Goal: Find contact information: Find contact information

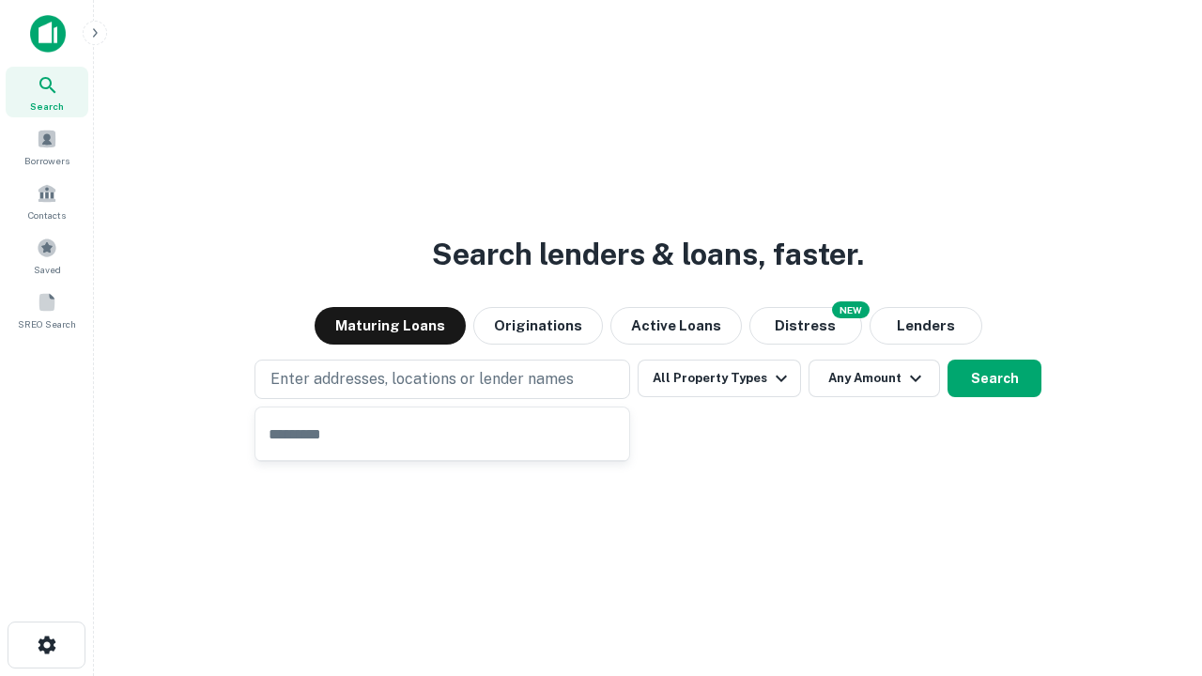
type input "**********"
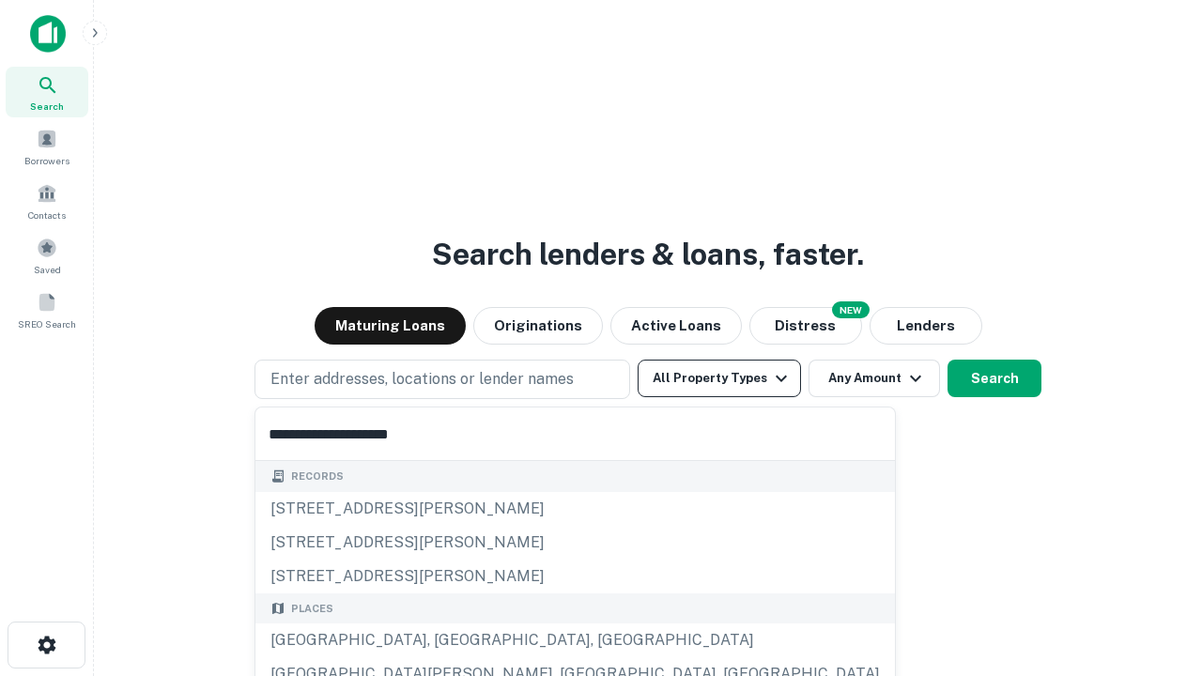
click at [719, 378] on button "All Property Types" at bounding box center [719, 379] width 163 height 38
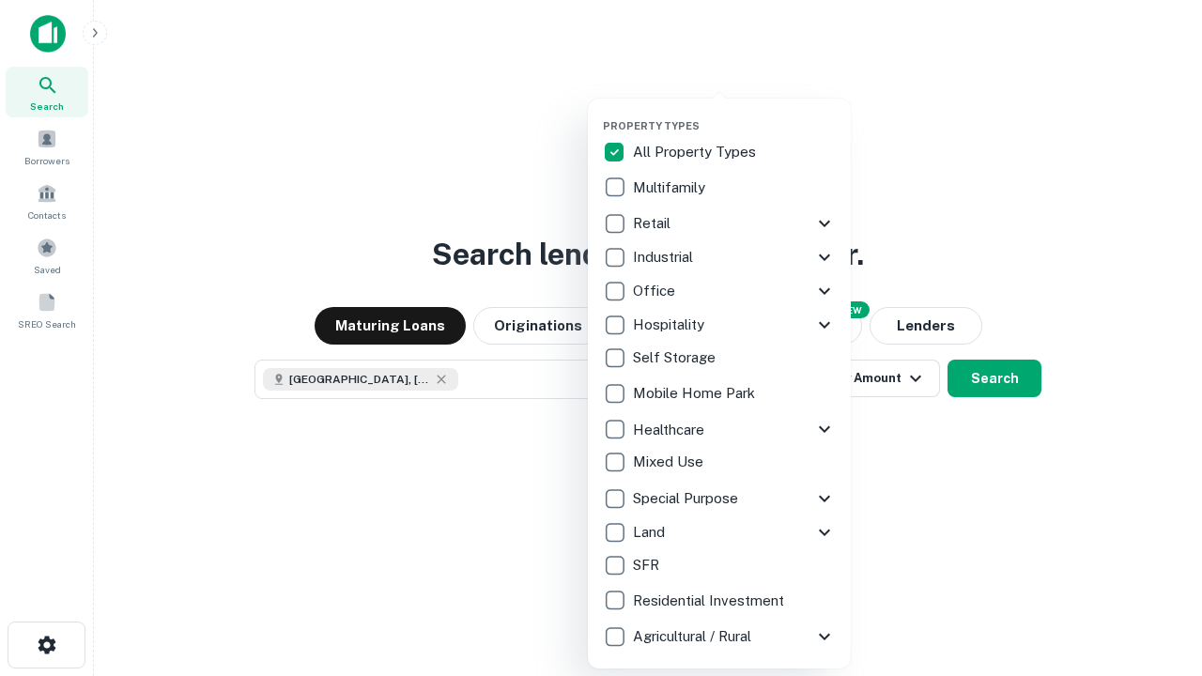
click at [734, 114] on button "button" at bounding box center [734, 114] width 263 height 1
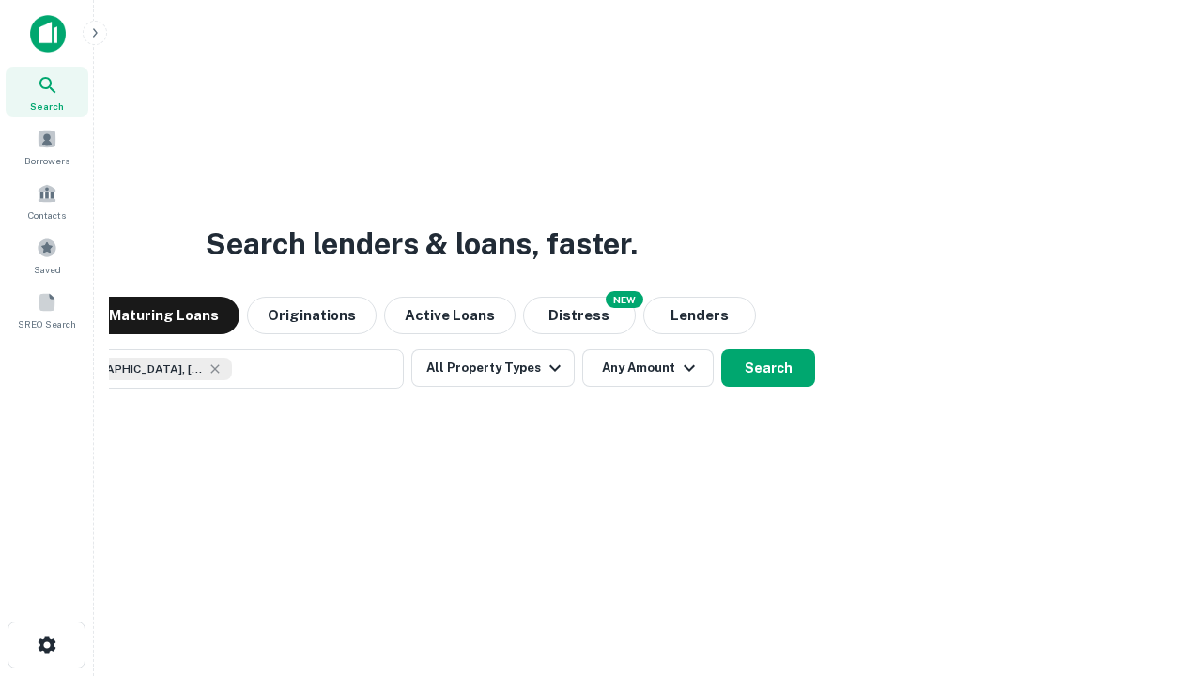
scroll to position [30, 0]
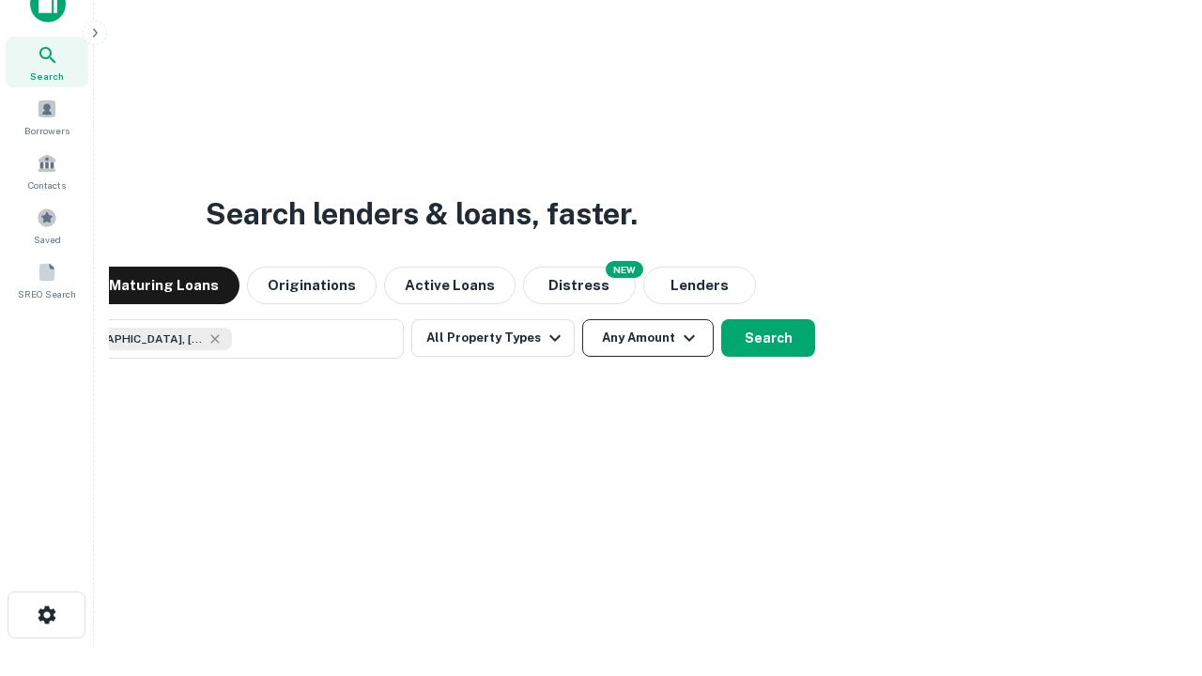
click at [582, 319] on button "Any Amount" at bounding box center [647, 338] width 131 height 38
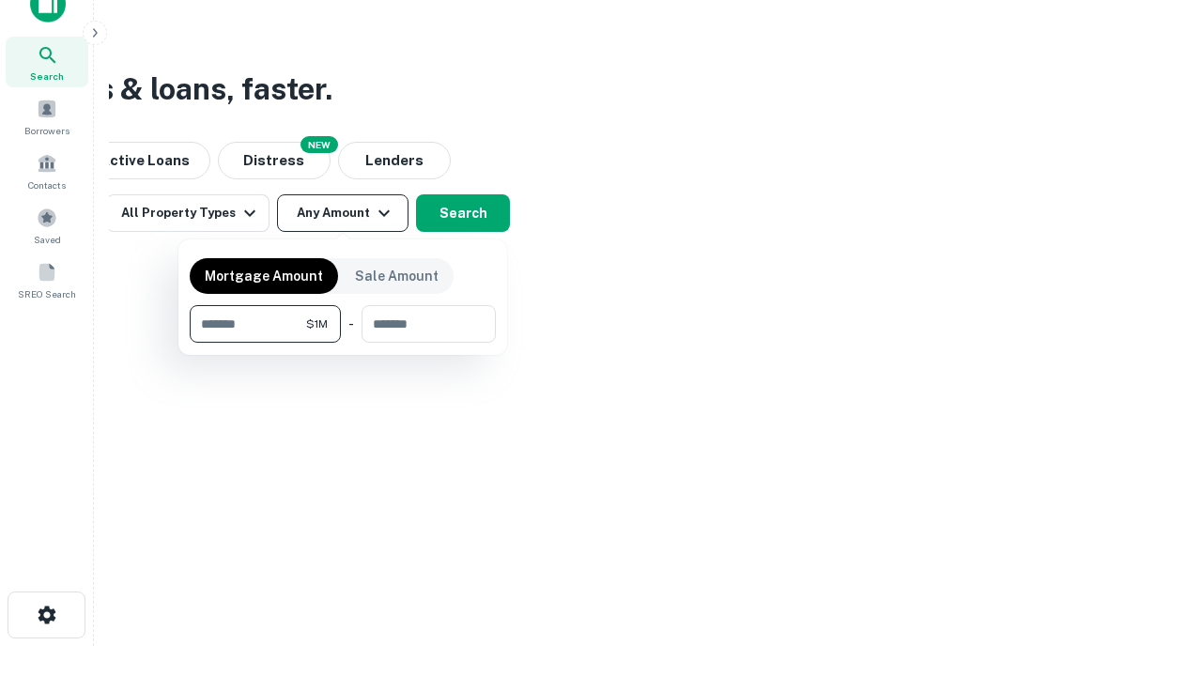
type input "*******"
click at [343, 343] on button "button" at bounding box center [343, 343] width 306 height 1
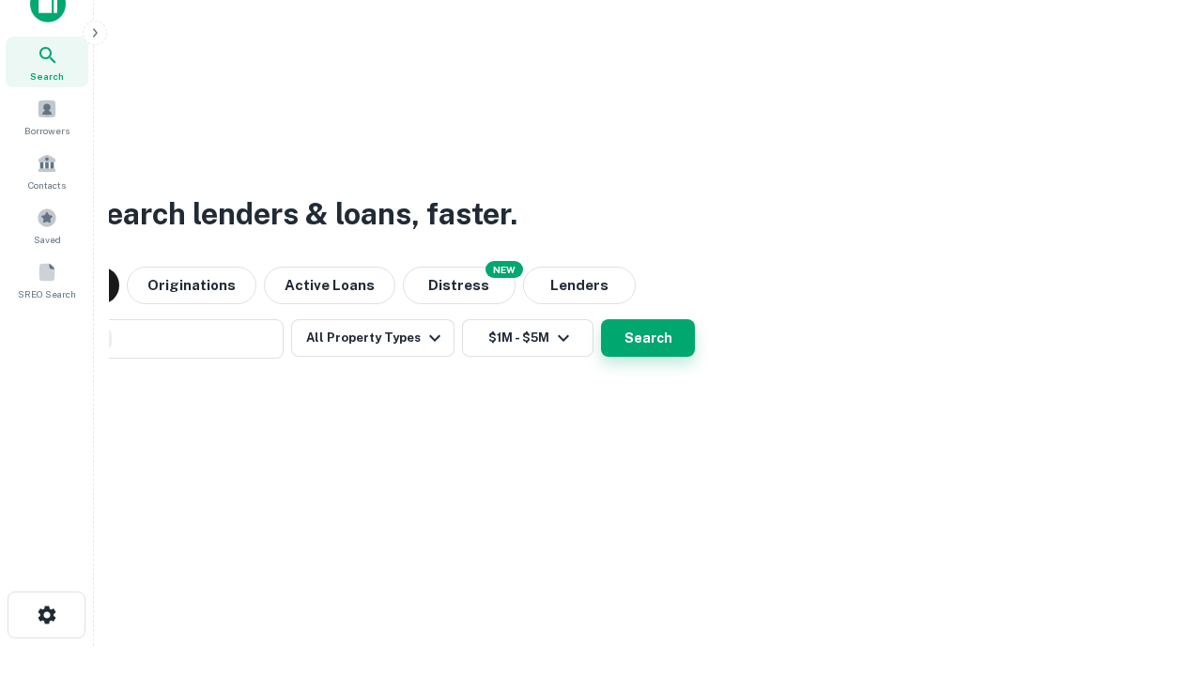
click at [601, 319] on button "Search" at bounding box center [648, 338] width 94 height 38
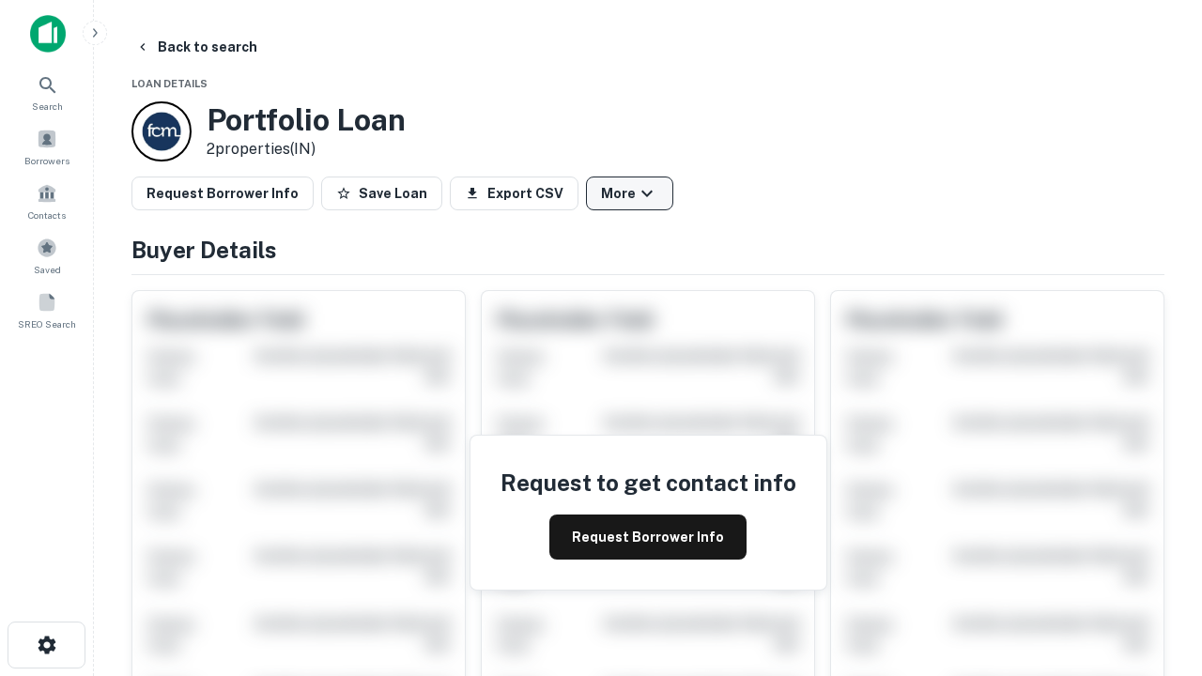
click at [629, 193] on button "More" at bounding box center [629, 194] width 87 height 34
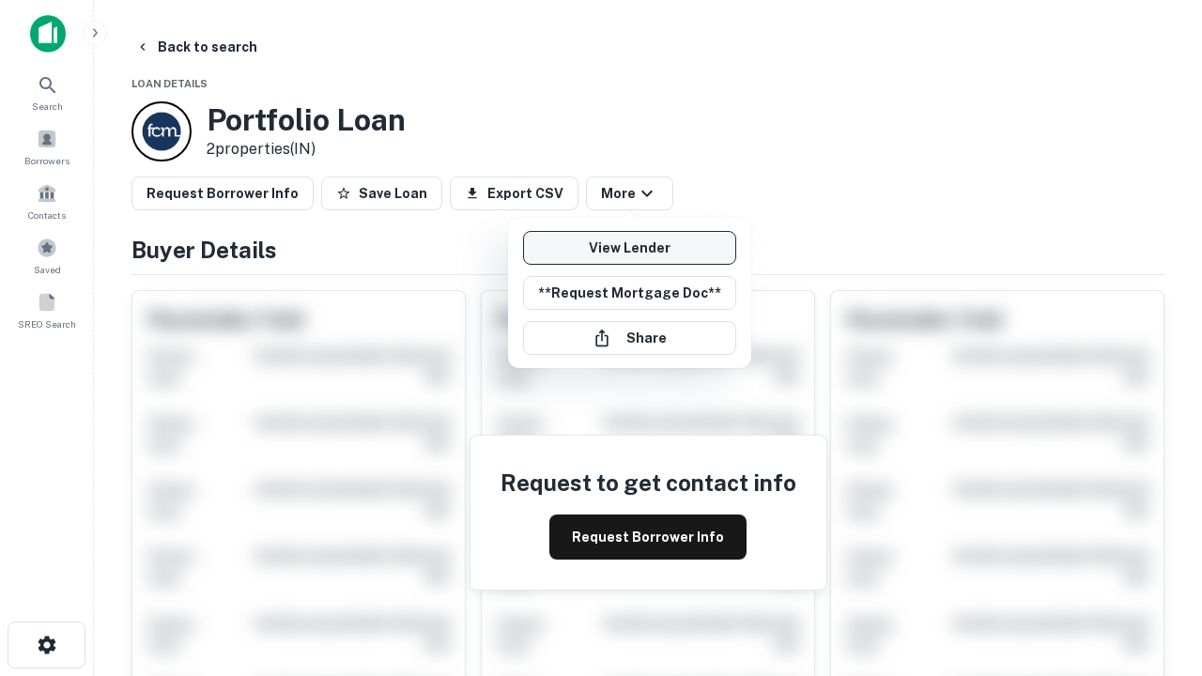
click at [629, 248] on link "View Lender" at bounding box center [629, 248] width 213 height 34
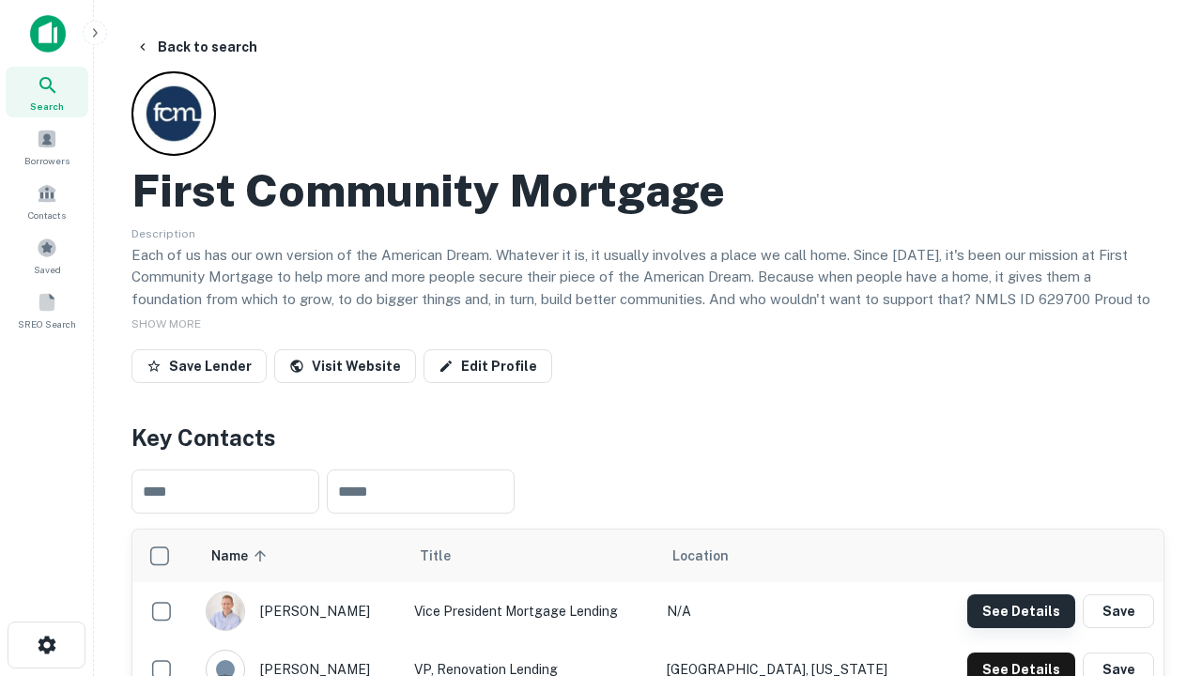
click at [1021, 610] on button "See Details" at bounding box center [1021, 611] width 108 height 34
click at [46, 645] on icon "button" at bounding box center [47, 645] width 23 height 23
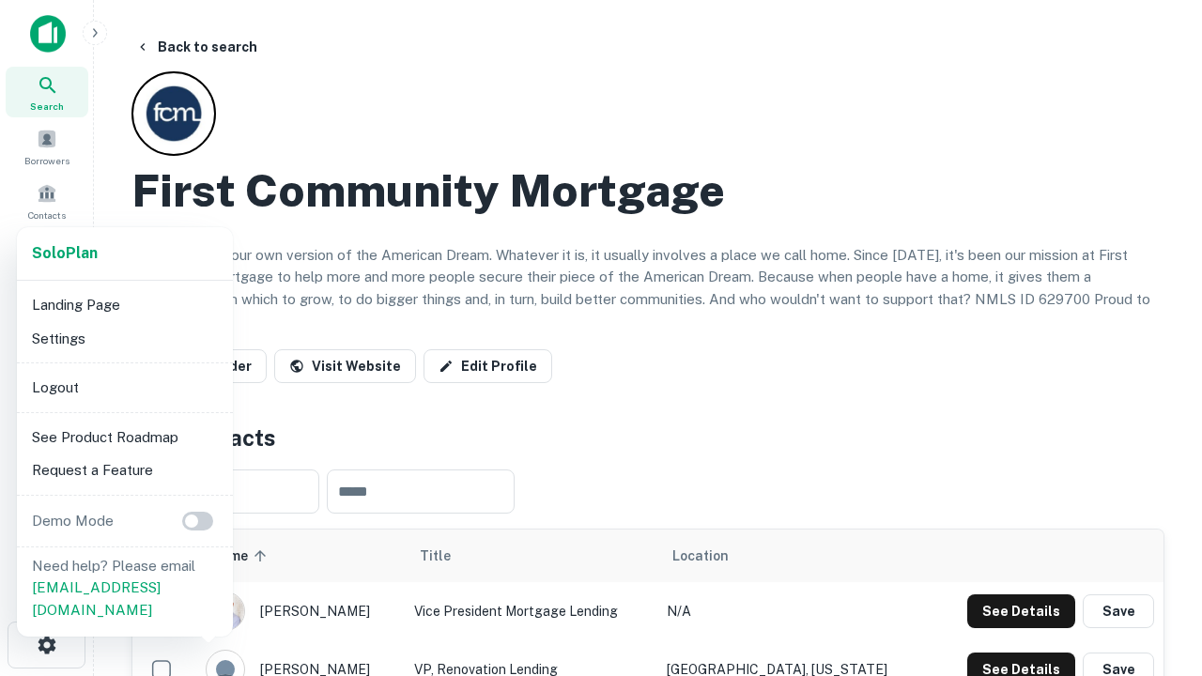
click at [124, 387] on li "Logout" at bounding box center [124, 388] width 201 height 34
